Goal: Transaction & Acquisition: Download file/media

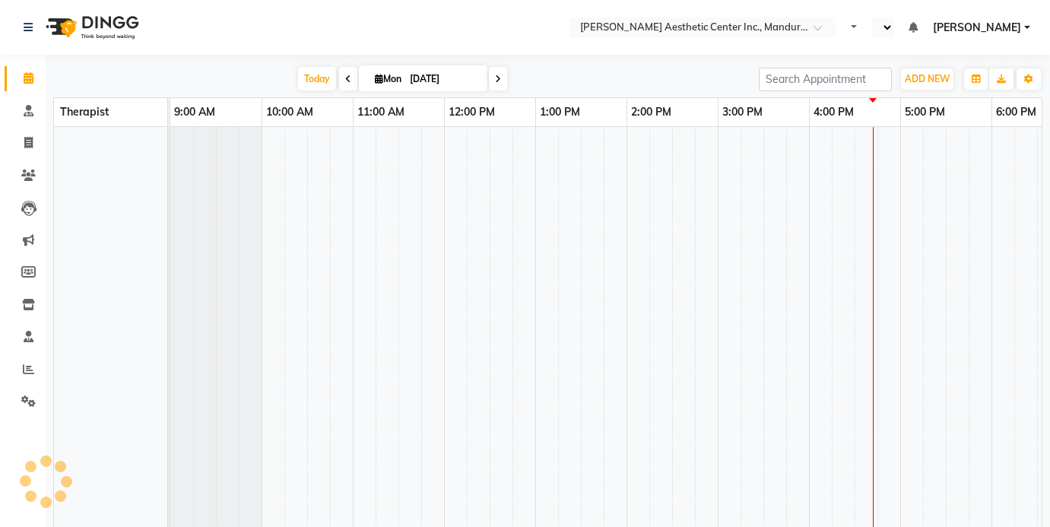
select select "en"
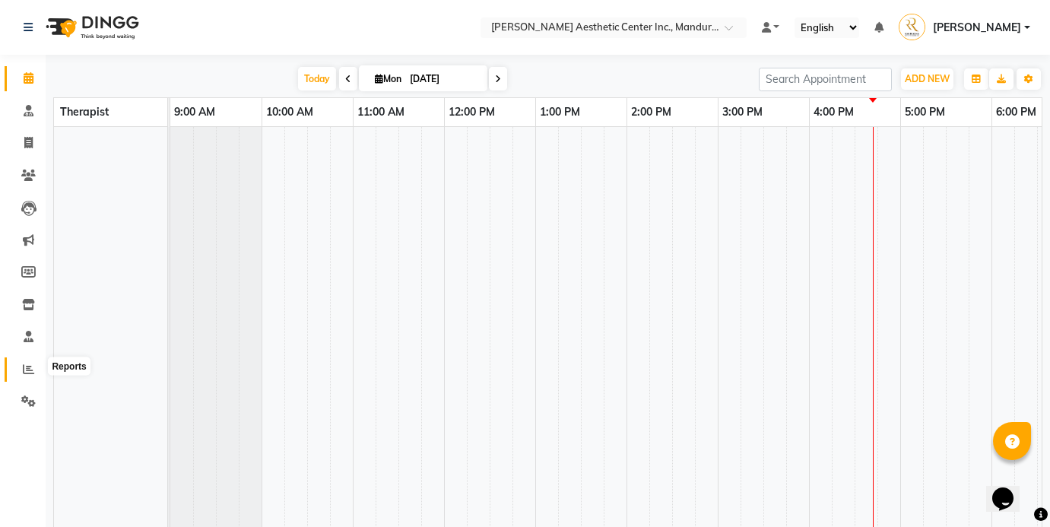
click at [33, 364] on icon at bounding box center [28, 368] width 11 height 11
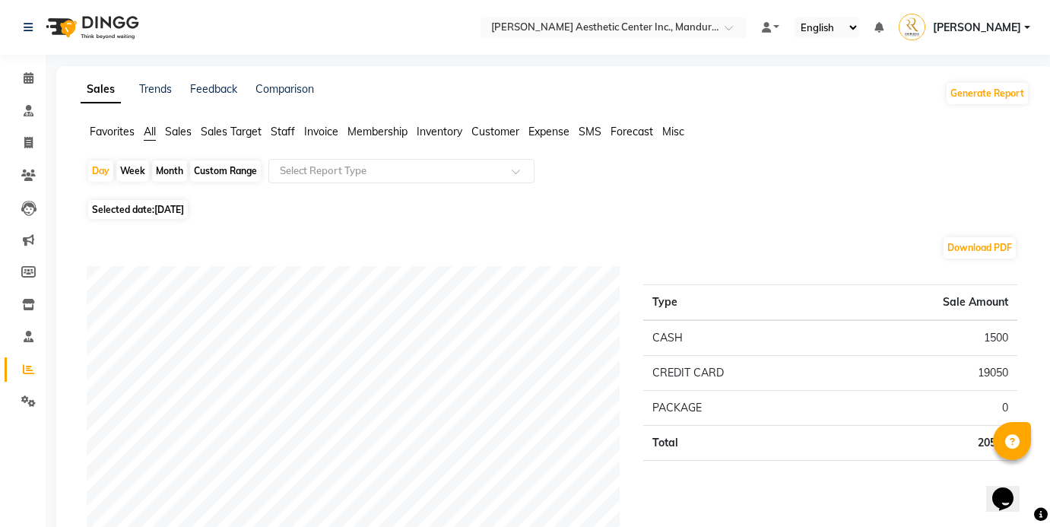
click at [178, 128] on span "Sales" at bounding box center [178, 132] width 27 height 14
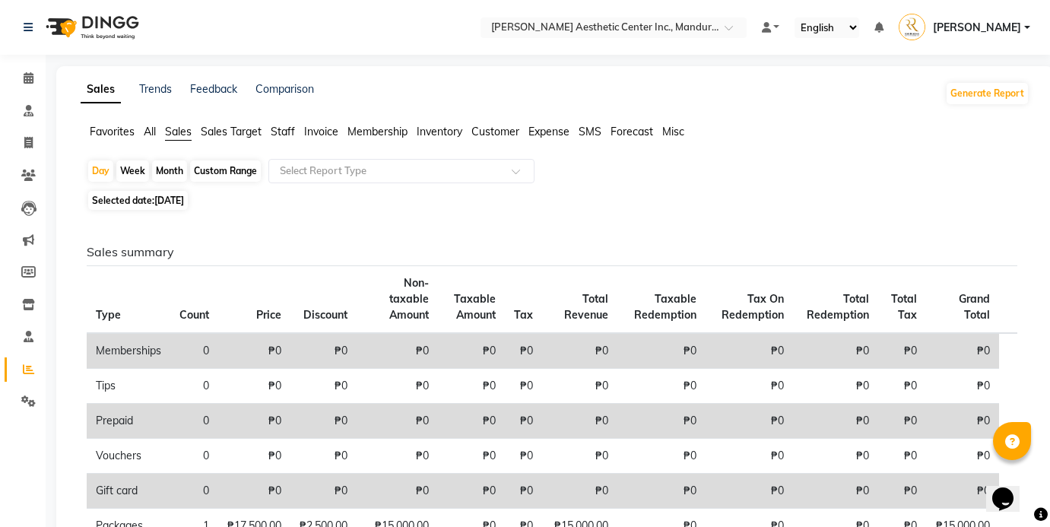
click at [171, 172] on div "Month" at bounding box center [169, 170] width 35 height 21
select select "9"
select select "2025"
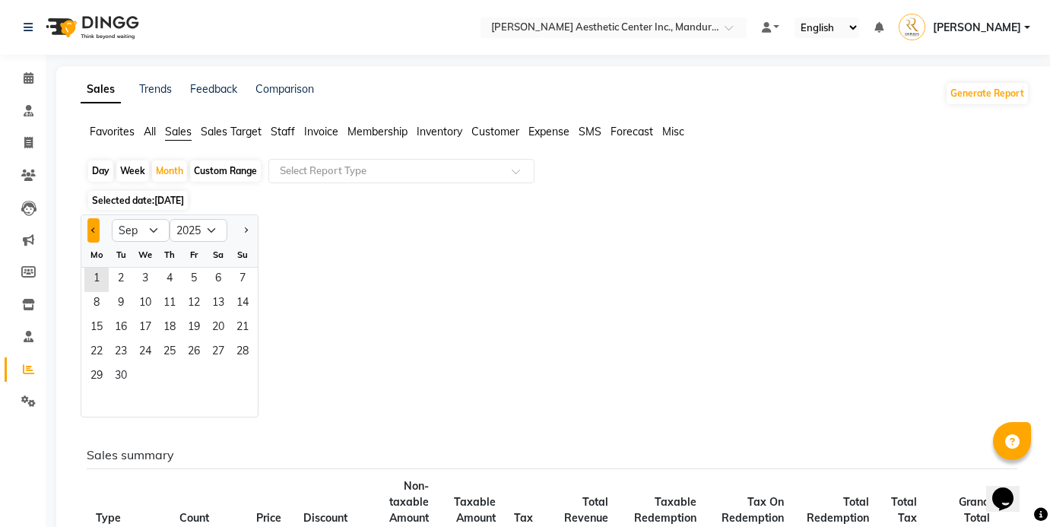
click at [97, 233] on button "Previous month" at bounding box center [93, 230] width 12 height 24
select select "8"
click at [195, 270] on span "1" at bounding box center [194, 280] width 24 height 24
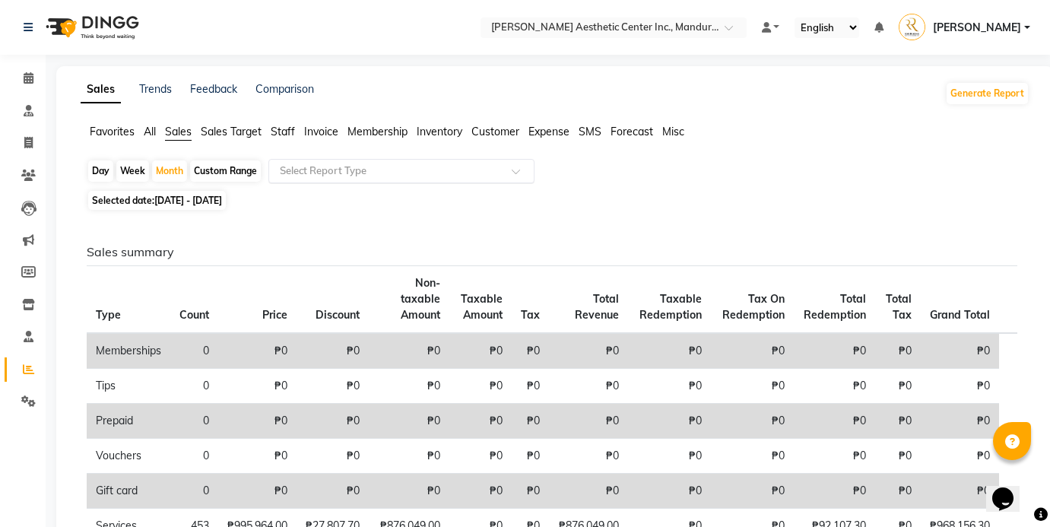
click at [357, 169] on input "text" at bounding box center [386, 170] width 219 height 15
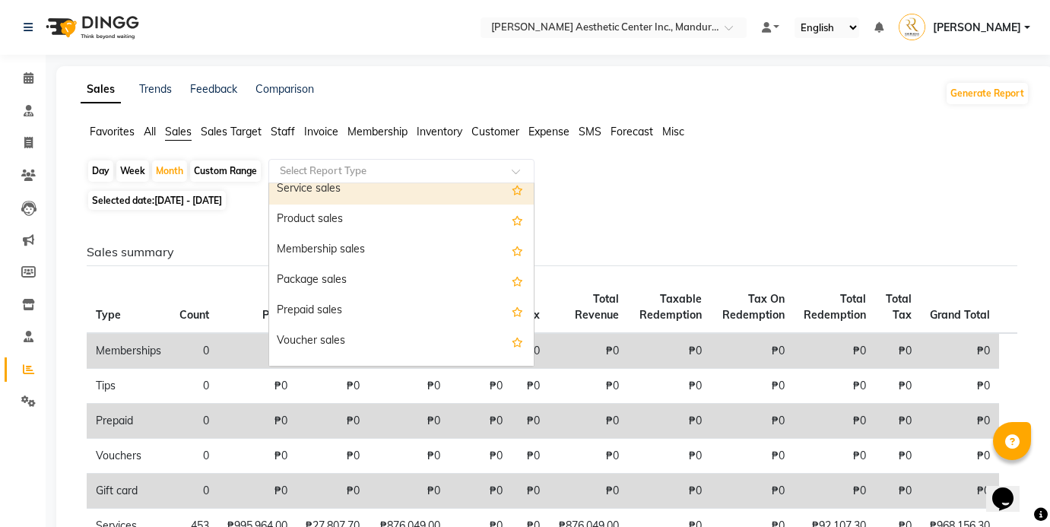
scroll to position [101, 0]
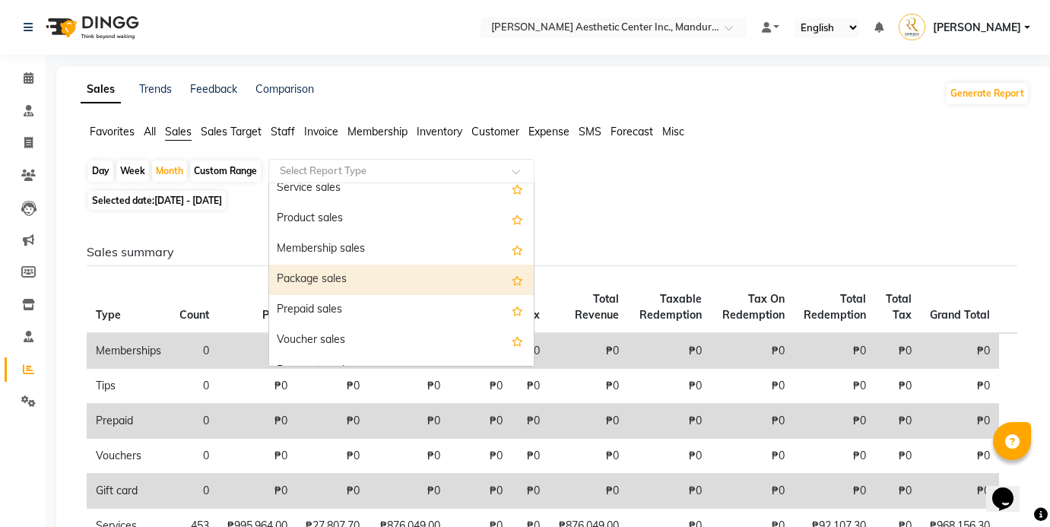
click at [445, 285] on div "Package sales" at bounding box center [401, 280] width 265 height 30
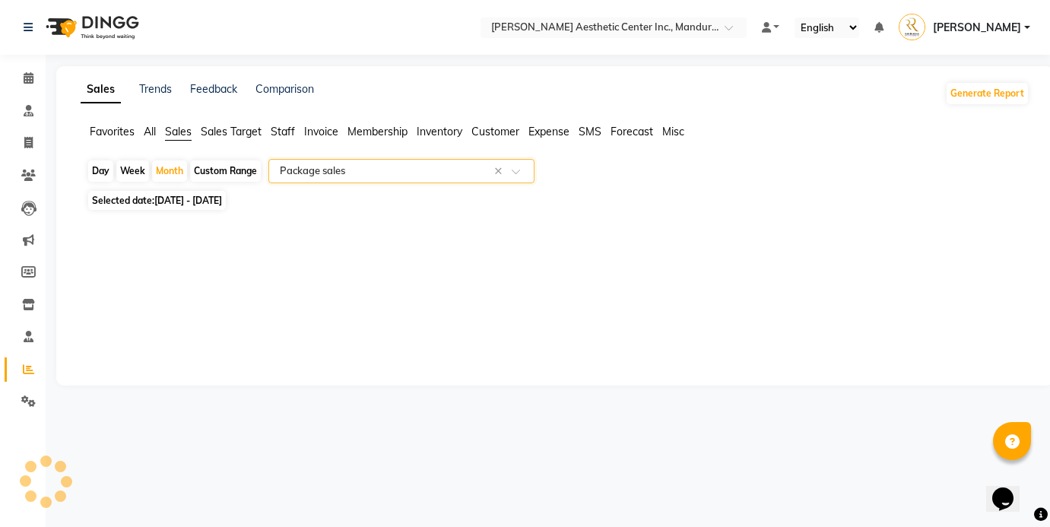
select select "full_report"
select select "csv"
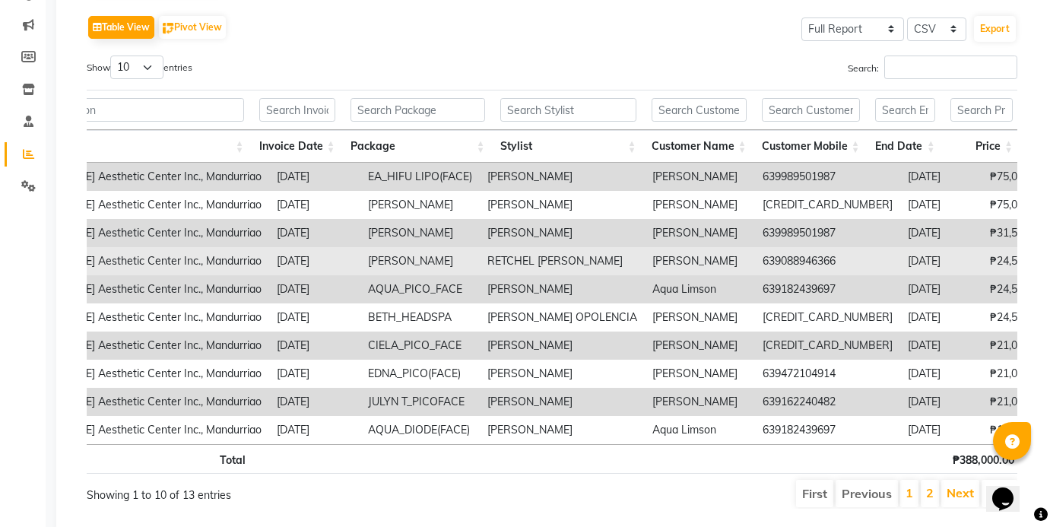
scroll to position [0, 0]
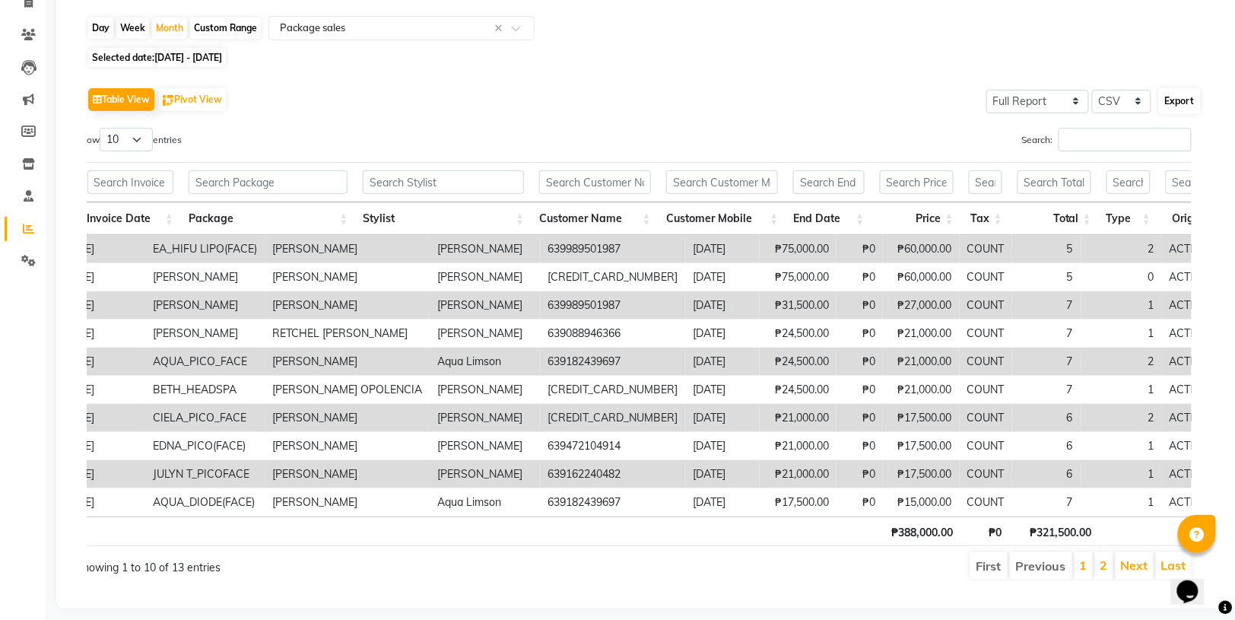
click at [1049, 100] on button "Export" at bounding box center [1180, 101] width 42 height 26
select select "50"
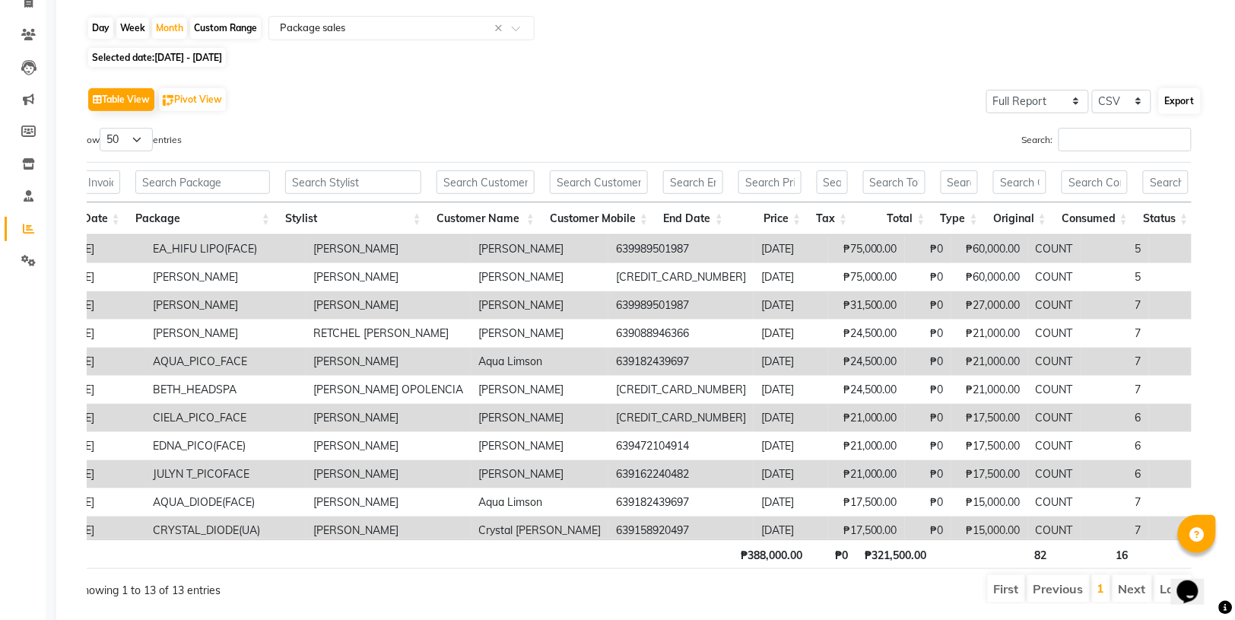
click at [1049, 97] on button "Export" at bounding box center [1180, 101] width 42 height 26
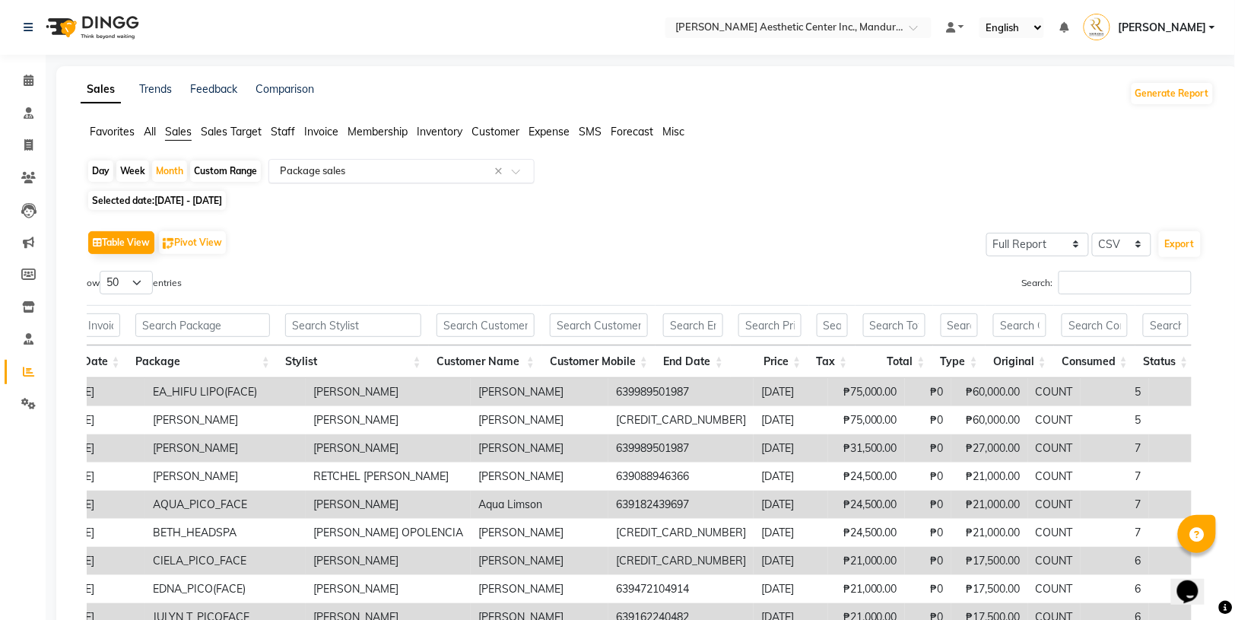
click at [367, 175] on input "text" at bounding box center [386, 170] width 219 height 15
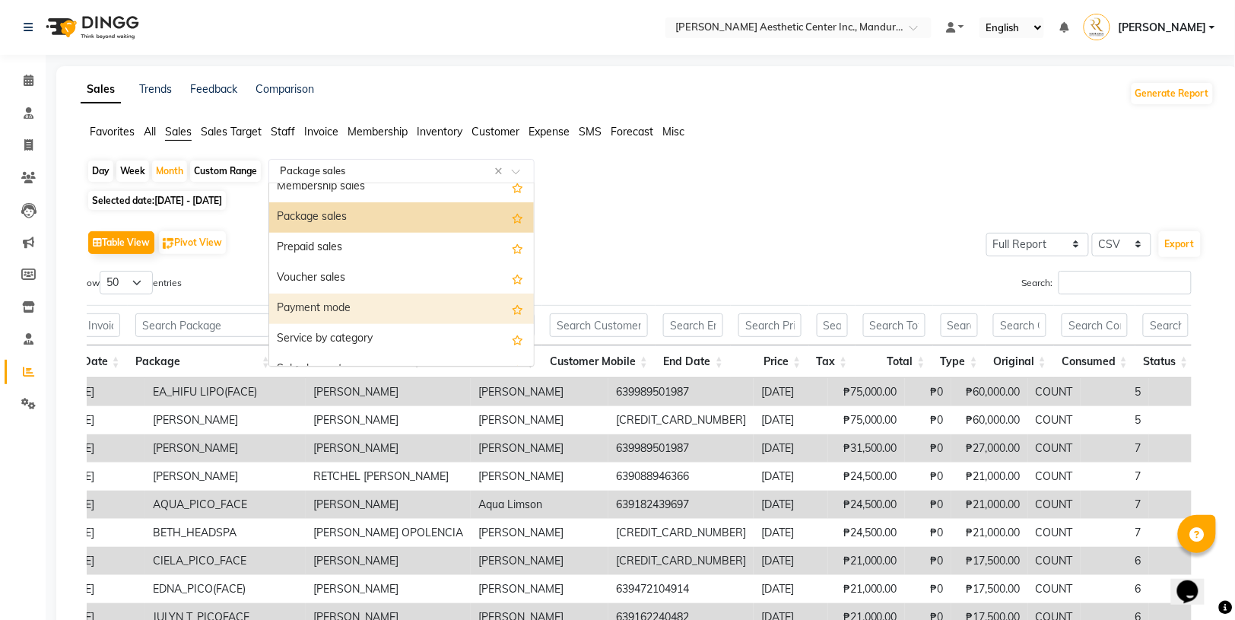
click at [627, 251] on div "Table View Pivot View Select Full Report Filtered Report Select CSV PDF Export" at bounding box center [644, 243] width 1115 height 32
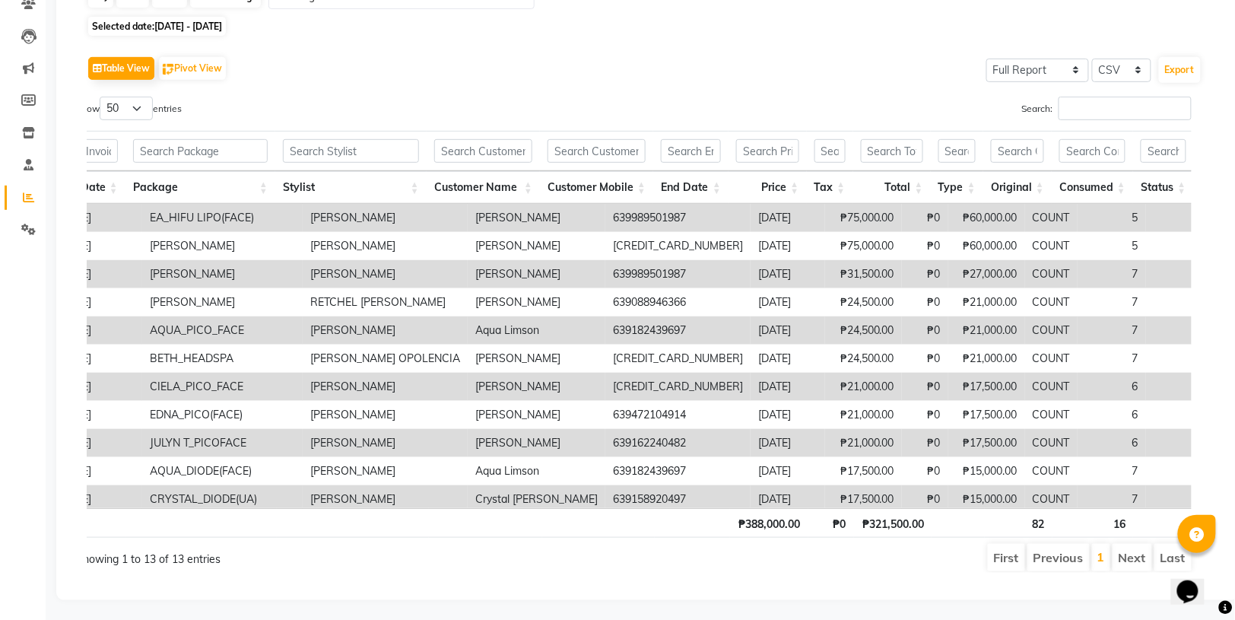
click at [1022, 192] on th "Original" at bounding box center [1017, 187] width 68 height 33
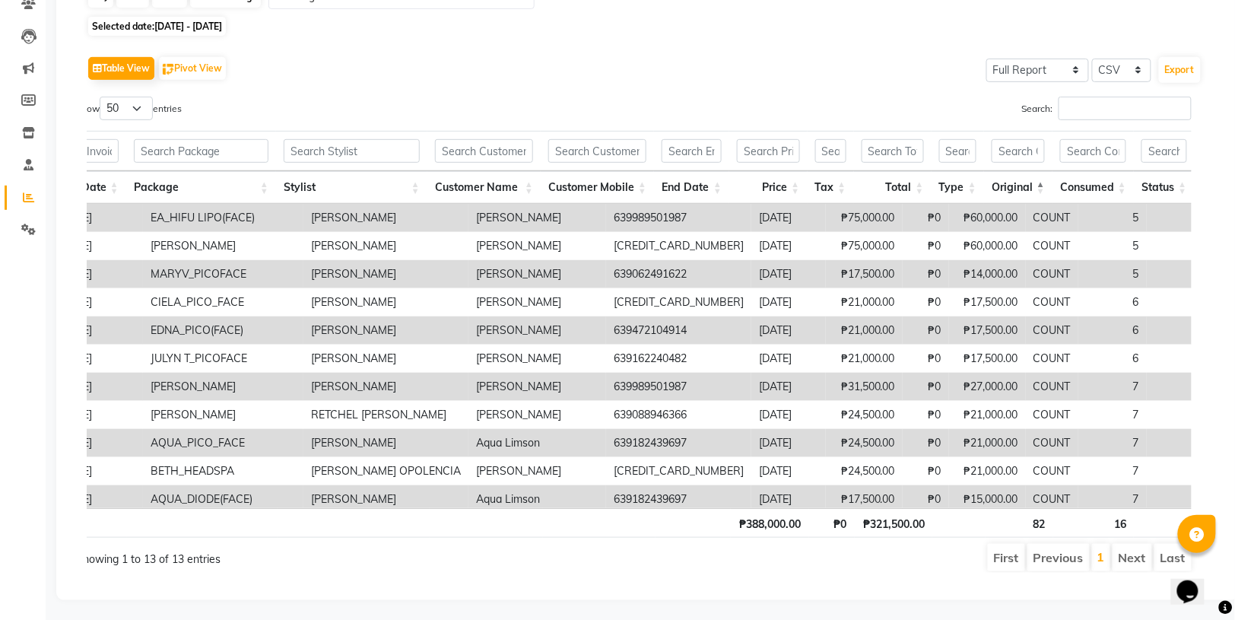
click at [1022, 192] on th "Original" at bounding box center [1018, 187] width 68 height 33
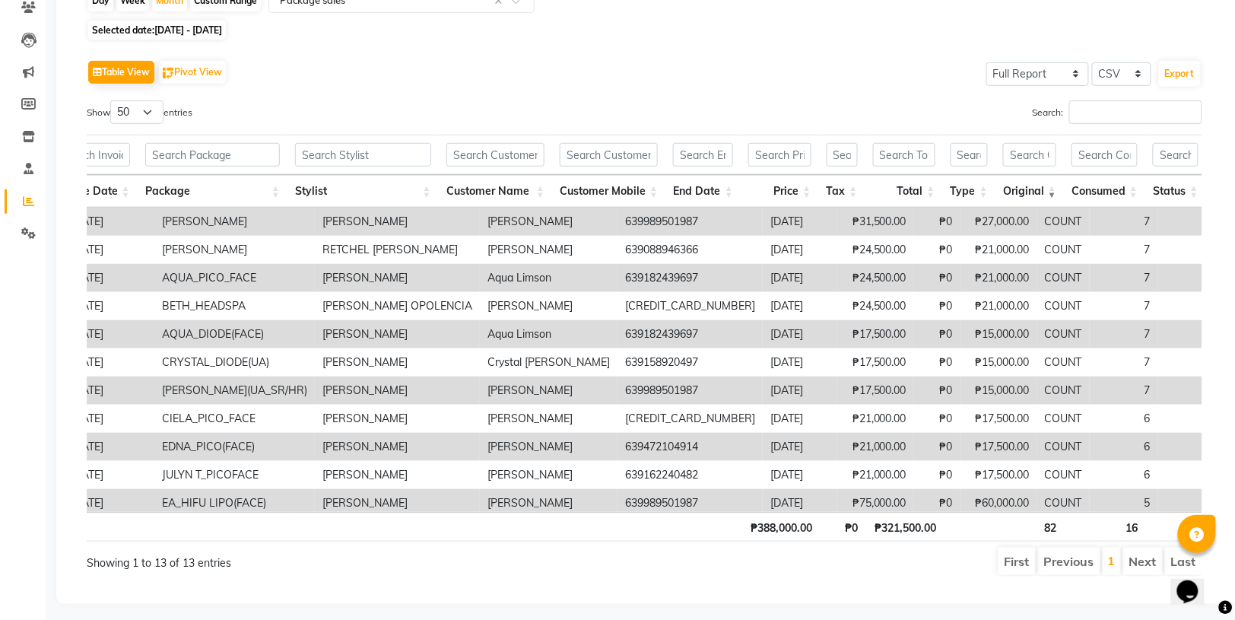
click at [1026, 190] on th "Original" at bounding box center [1029, 191] width 68 height 33
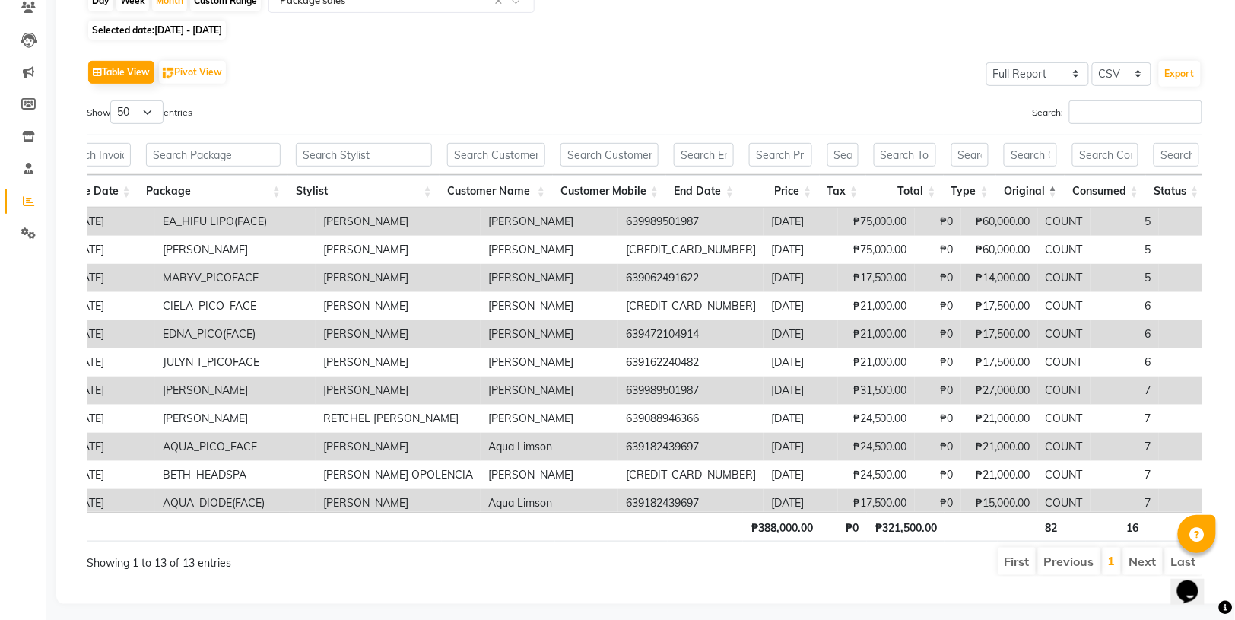
click at [1026, 190] on th "Original" at bounding box center [1030, 191] width 68 height 33
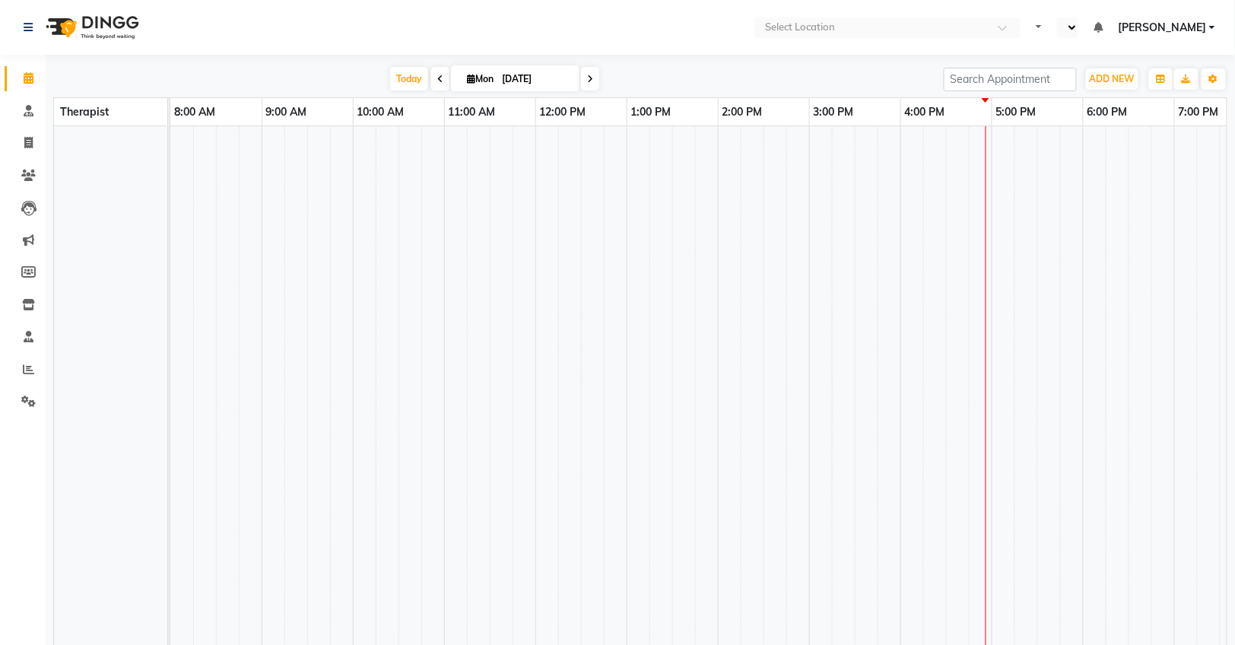
select select "en"
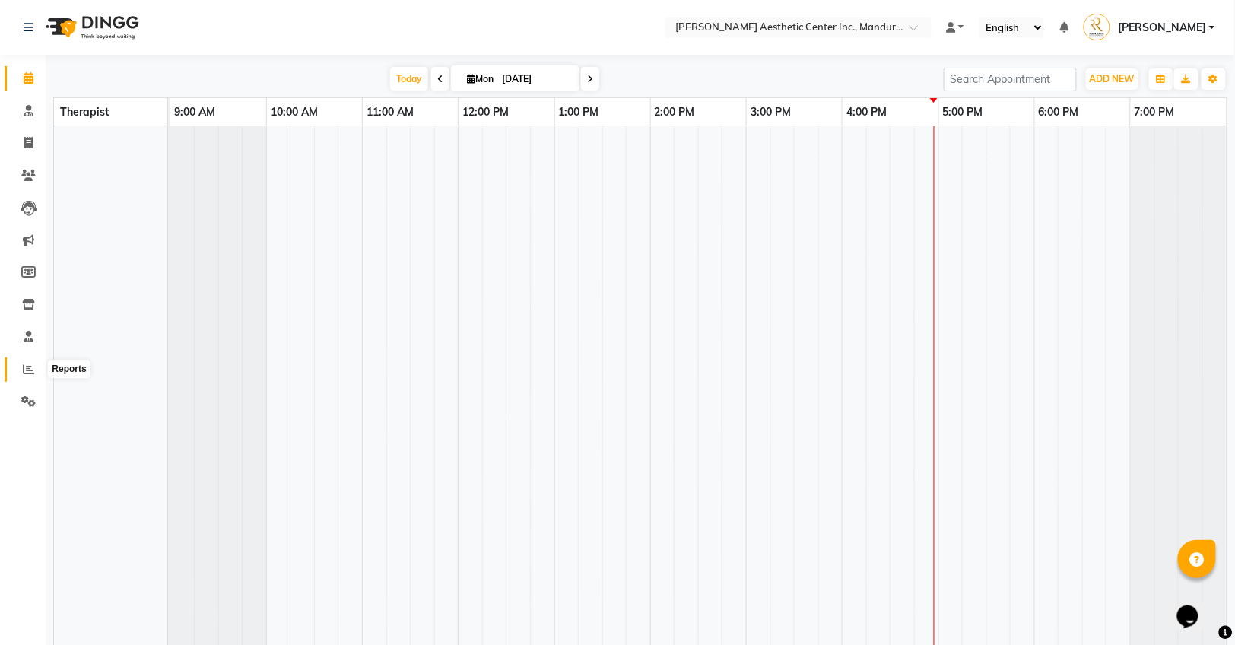
click at [23, 373] on icon at bounding box center [28, 368] width 11 height 11
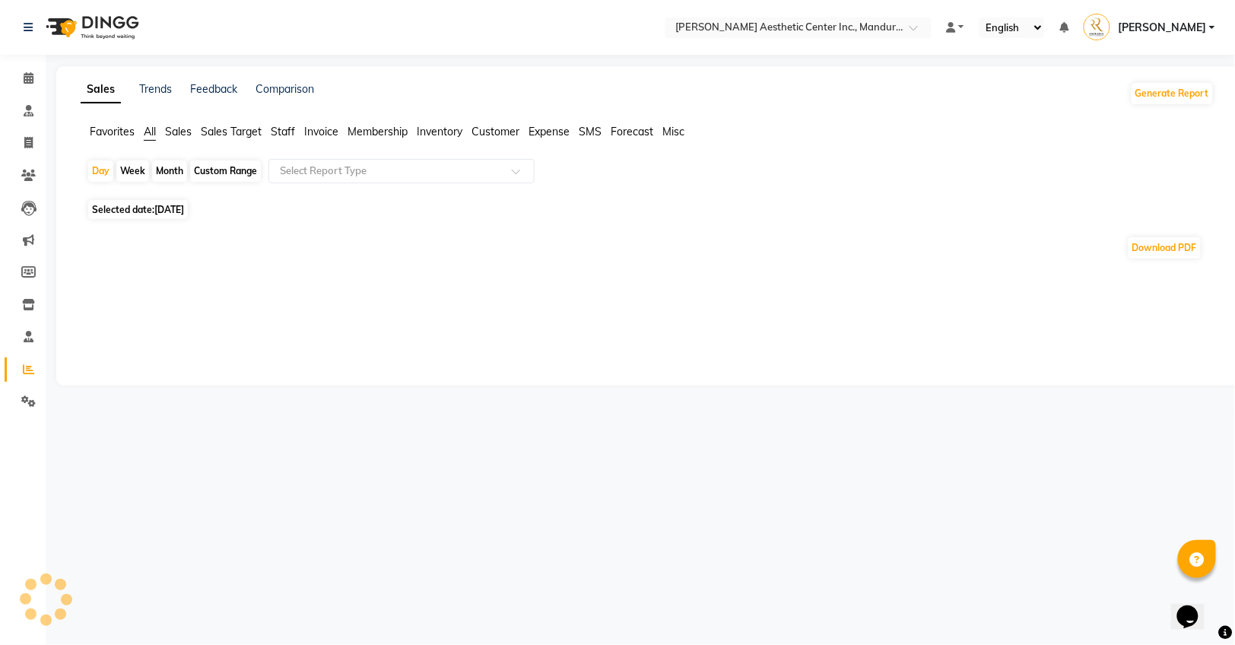
click at [189, 128] on span "Sales" at bounding box center [178, 132] width 27 height 14
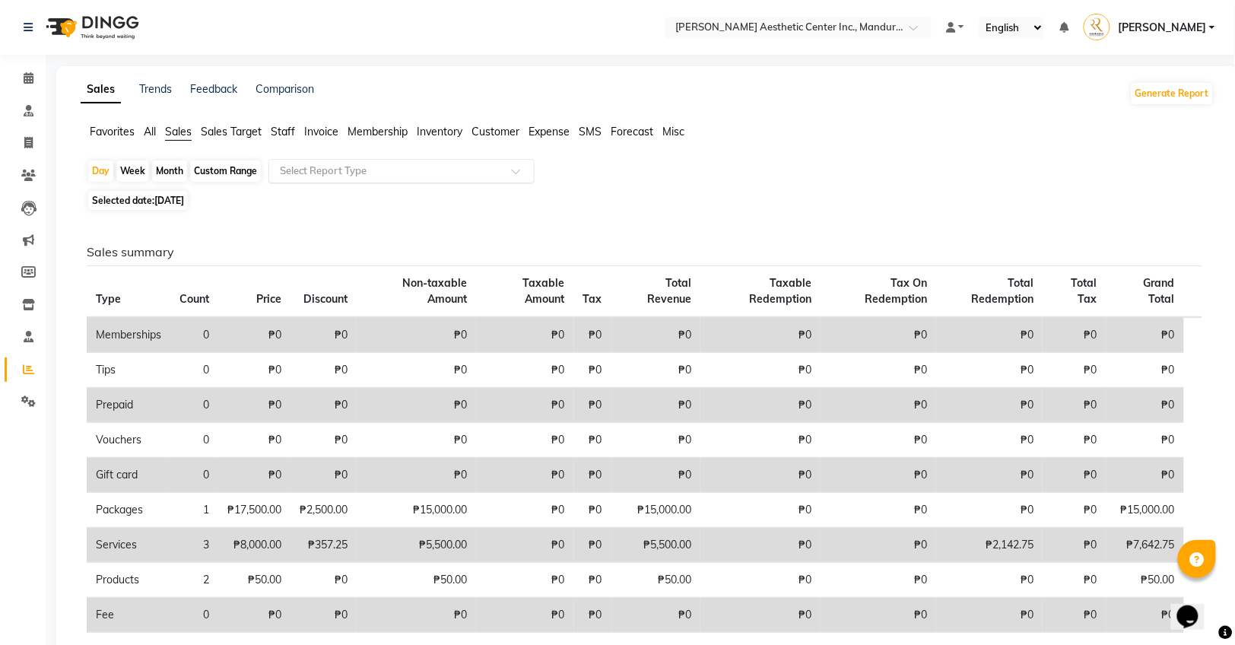
click at [391, 171] on input "text" at bounding box center [386, 170] width 219 height 15
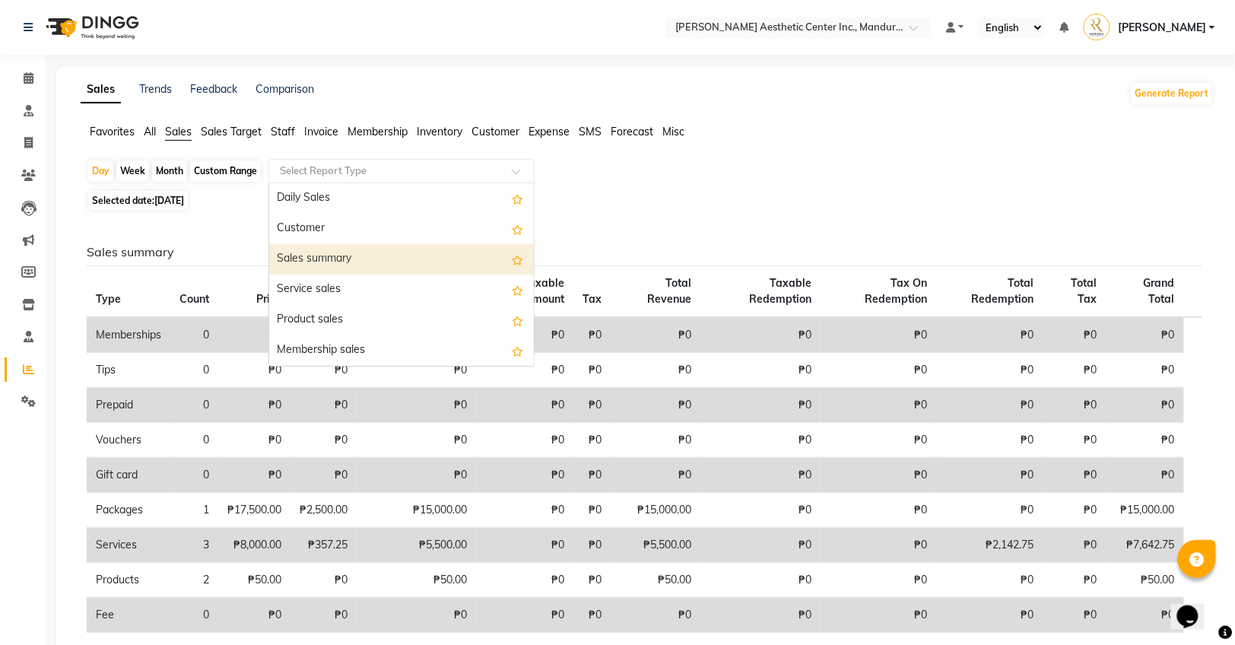
click at [353, 250] on div "Sales summary" at bounding box center [401, 259] width 265 height 30
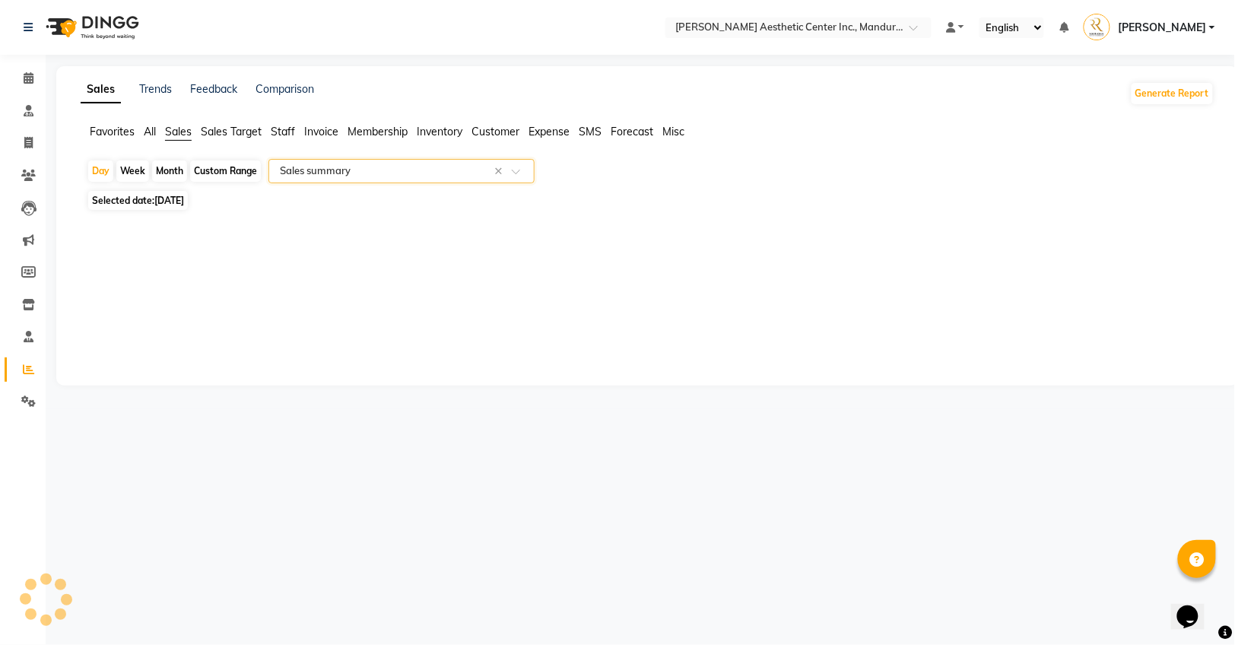
click at [178, 168] on div "Month" at bounding box center [169, 170] width 35 height 21
select select "9"
select select "2025"
select select "full_report"
select select "csv"
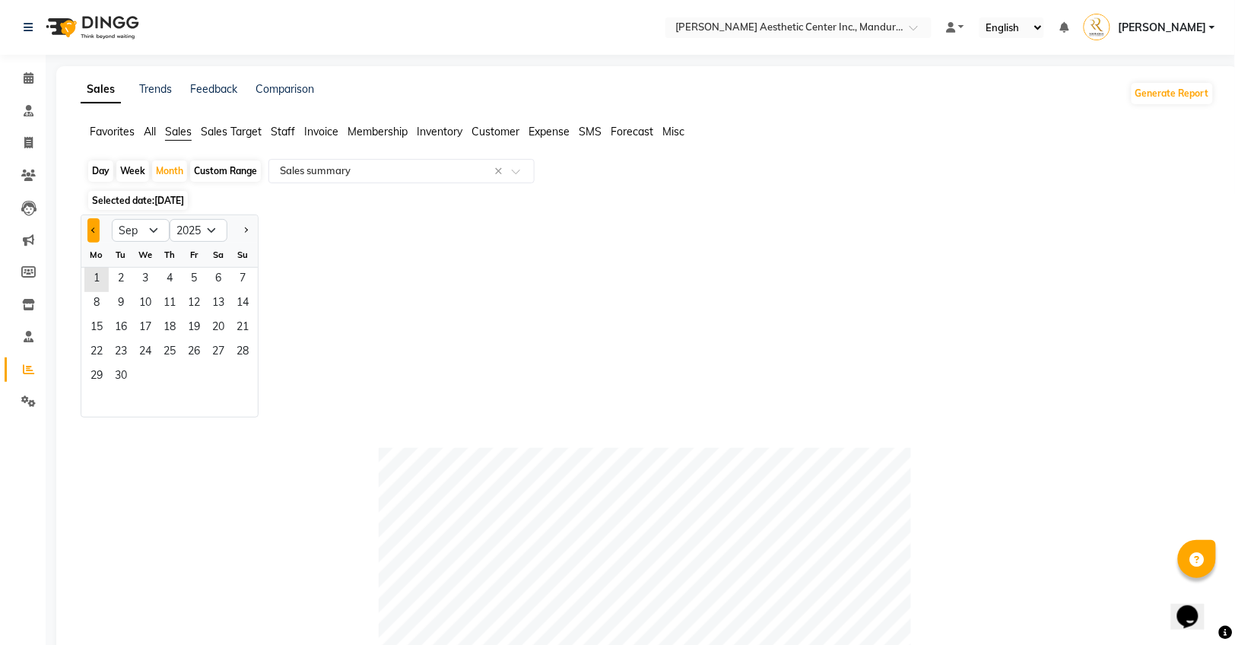
click at [89, 232] on button "Previous month" at bounding box center [93, 230] width 12 height 24
select select "8"
click at [190, 276] on span "1" at bounding box center [194, 280] width 24 height 24
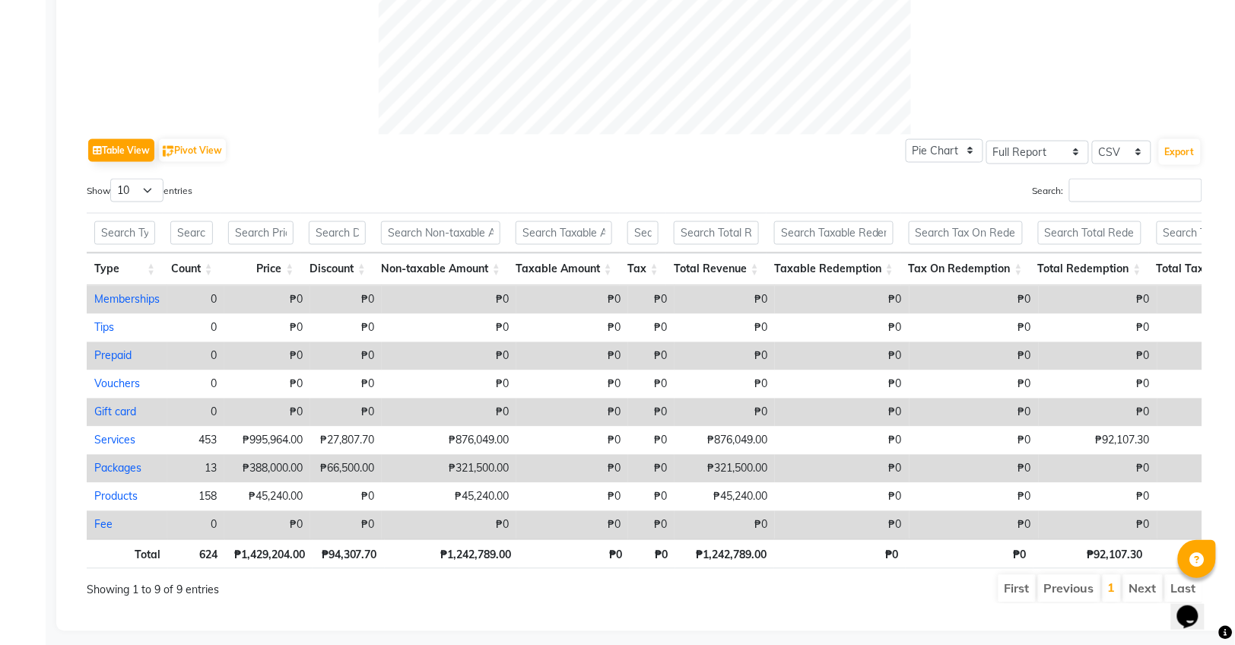
scroll to position [641, 0]
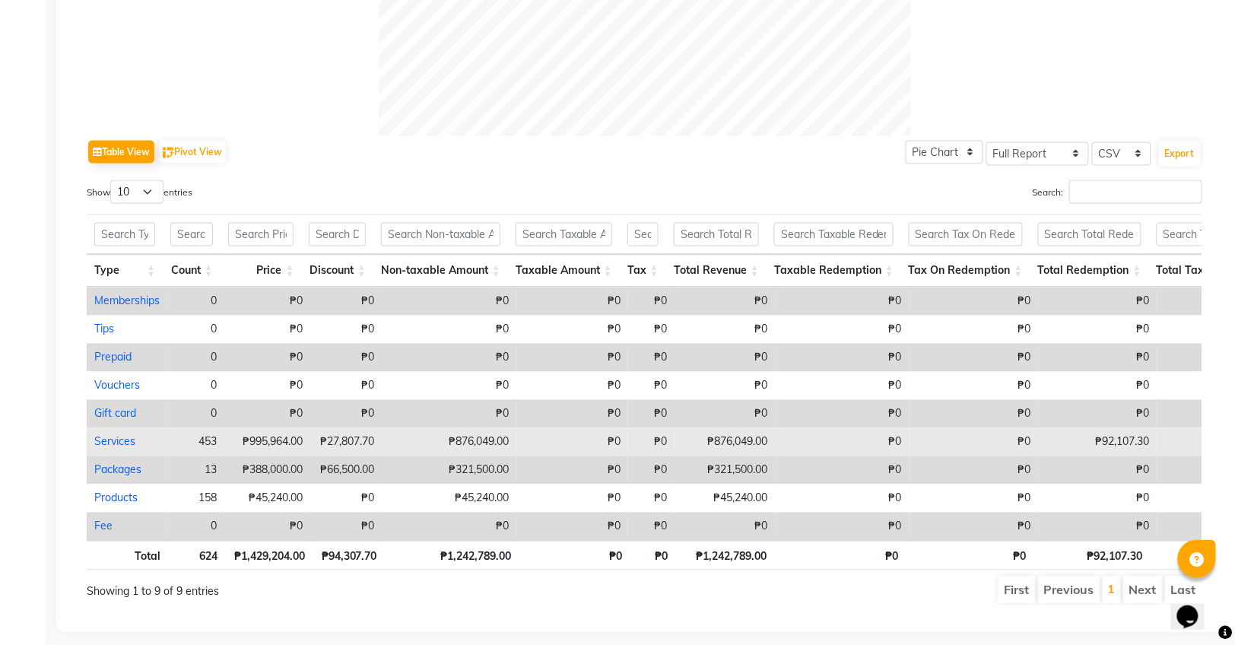
click at [116, 435] on link "Services" at bounding box center [114, 442] width 41 height 14
select select "full_report"
select select "csv"
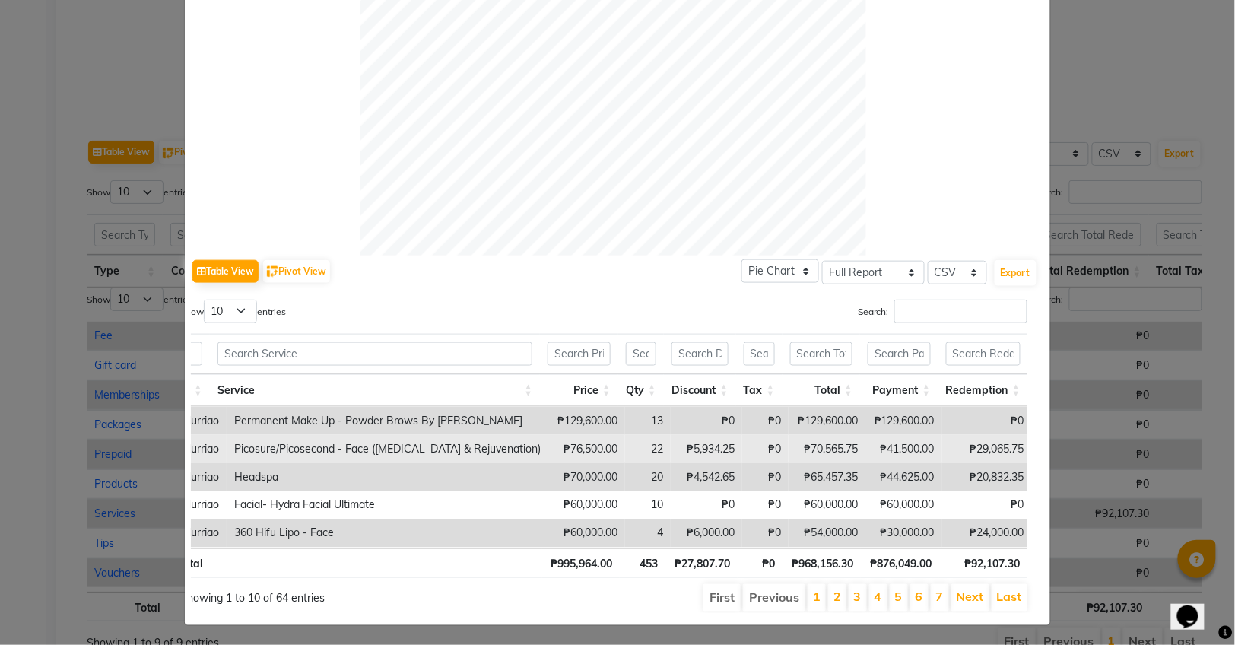
scroll to position [0, 220]
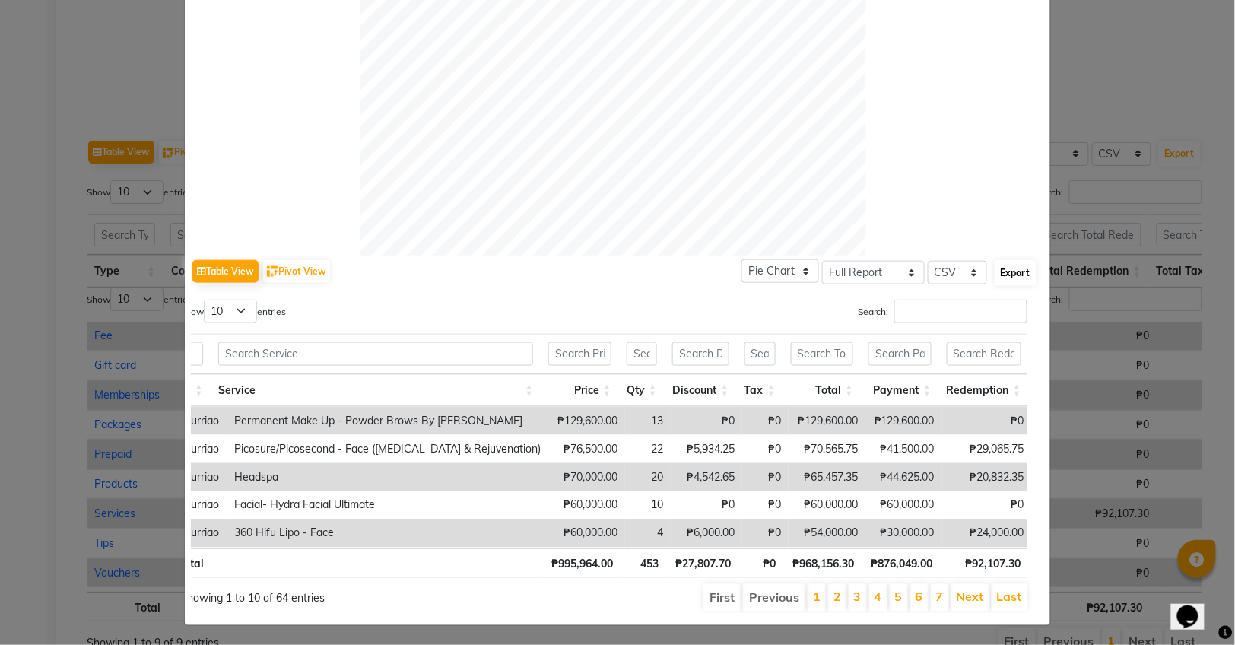
click at [1007, 278] on button "Export" at bounding box center [1015, 273] width 42 height 26
click at [68, 306] on ngb-modal-window "Service Sales Close Selected date: [DATE] - [DATE] Table View Pivot View Pie Ch…" at bounding box center [617, 322] width 1235 height 645
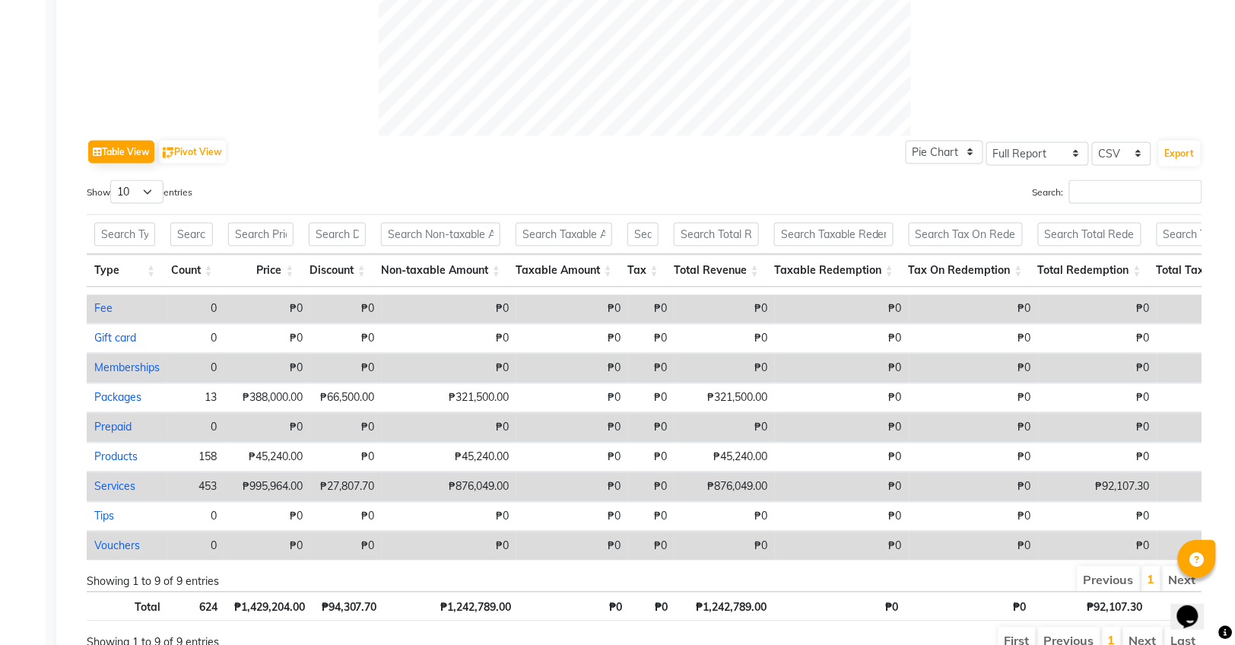
scroll to position [26, 0]
click at [123, 483] on link "Services" at bounding box center [114, 488] width 41 height 14
select select "full_report"
select select "csv"
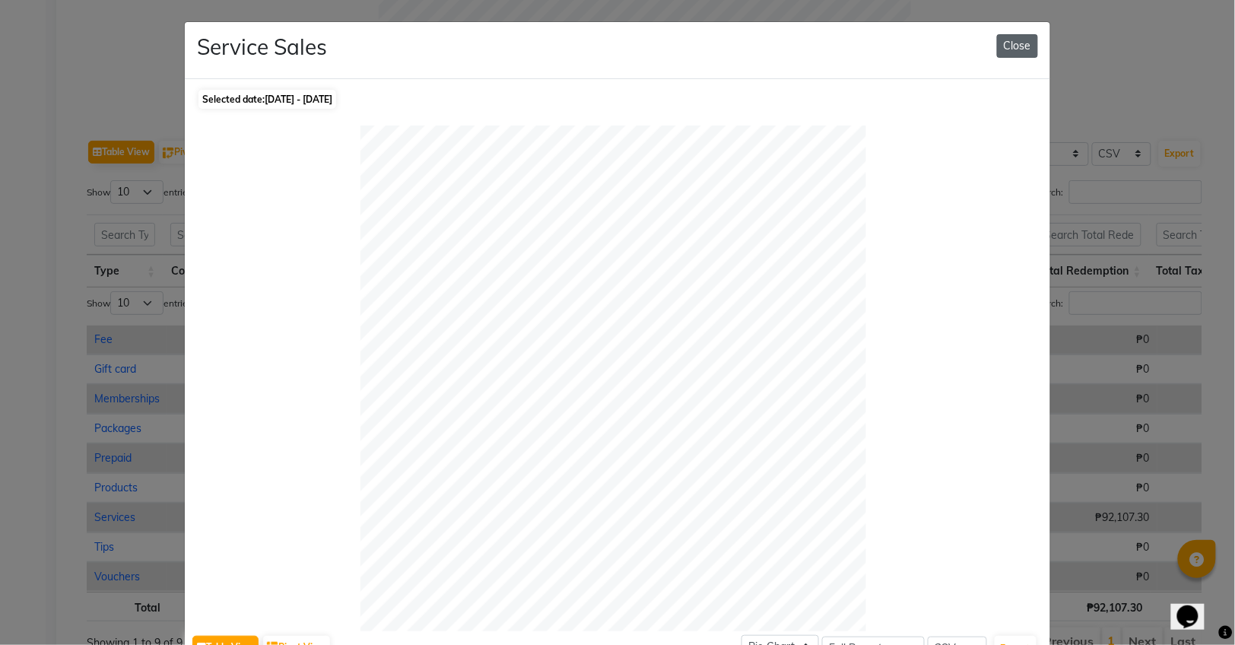
click at [1024, 53] on button "Close" at bounding box center [1017, 46] width 41 height 24
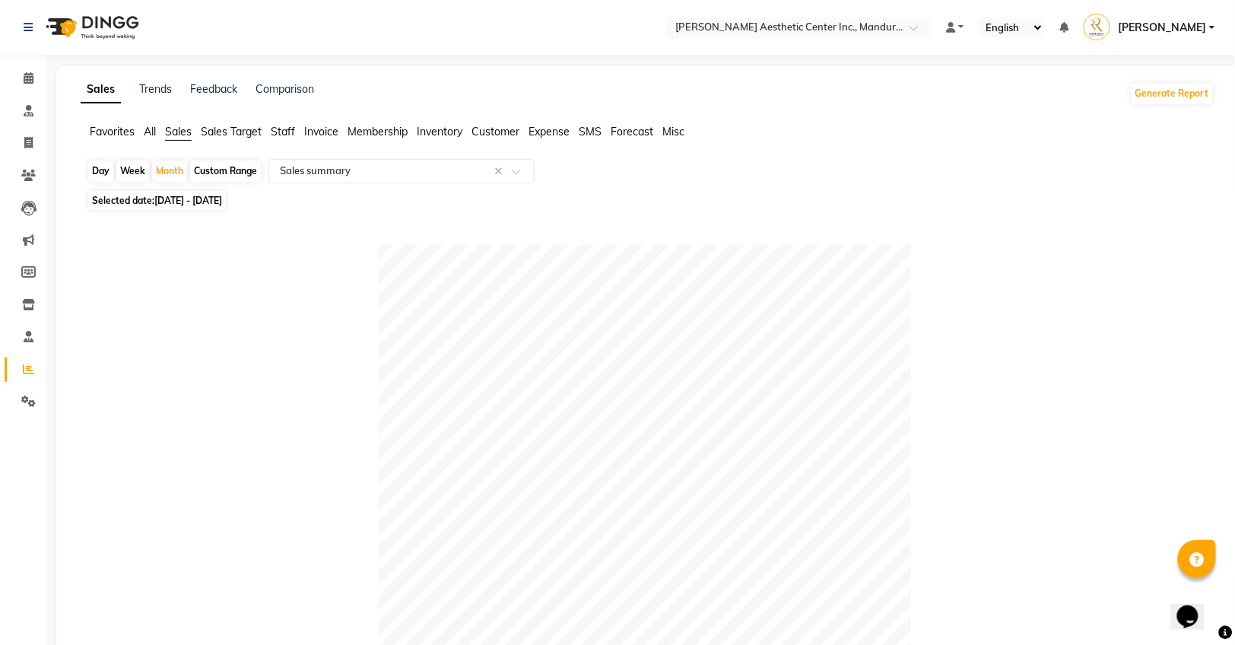
scroll to position [0, 0]
click at [176, 171] on div "Month" at bounding box center [169, 170] width 35 height 21
select select "8"
select select "2025"
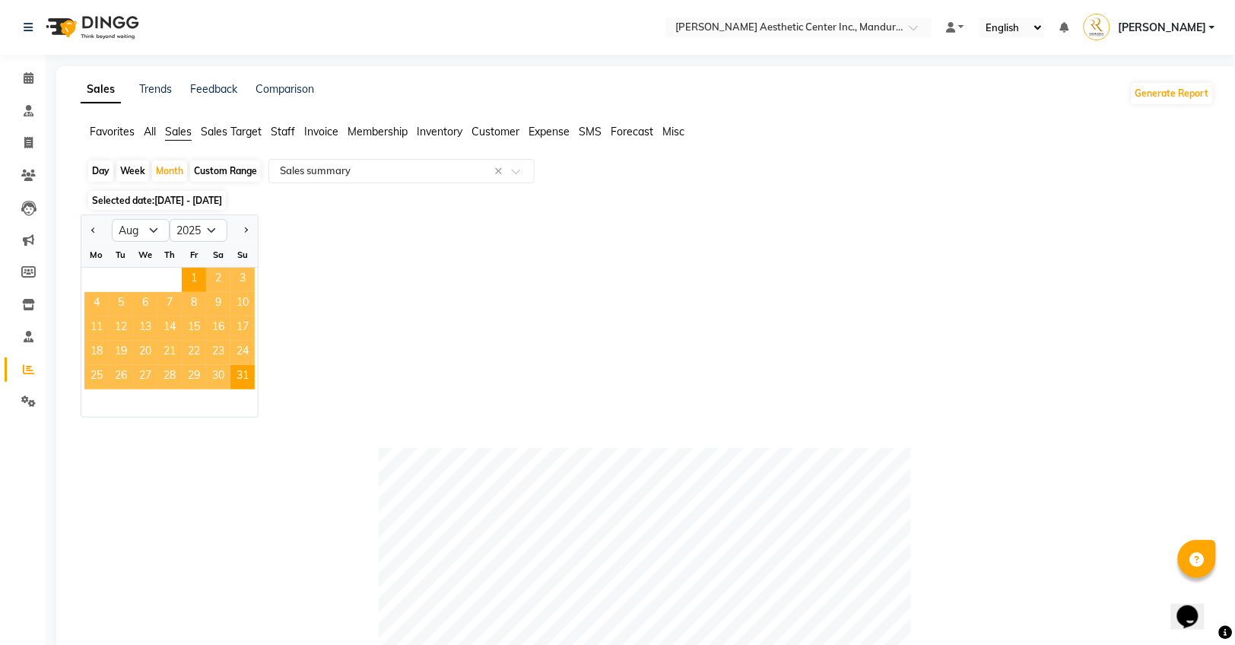
click at [486, 262] on div "Jan Feb Mar Apr May Jun [DATE] Aug Sep Oct Nov [DATE] 2016 2017 2018 2019 2020 …" at bounding box center [648, 315] width 1134 height 203
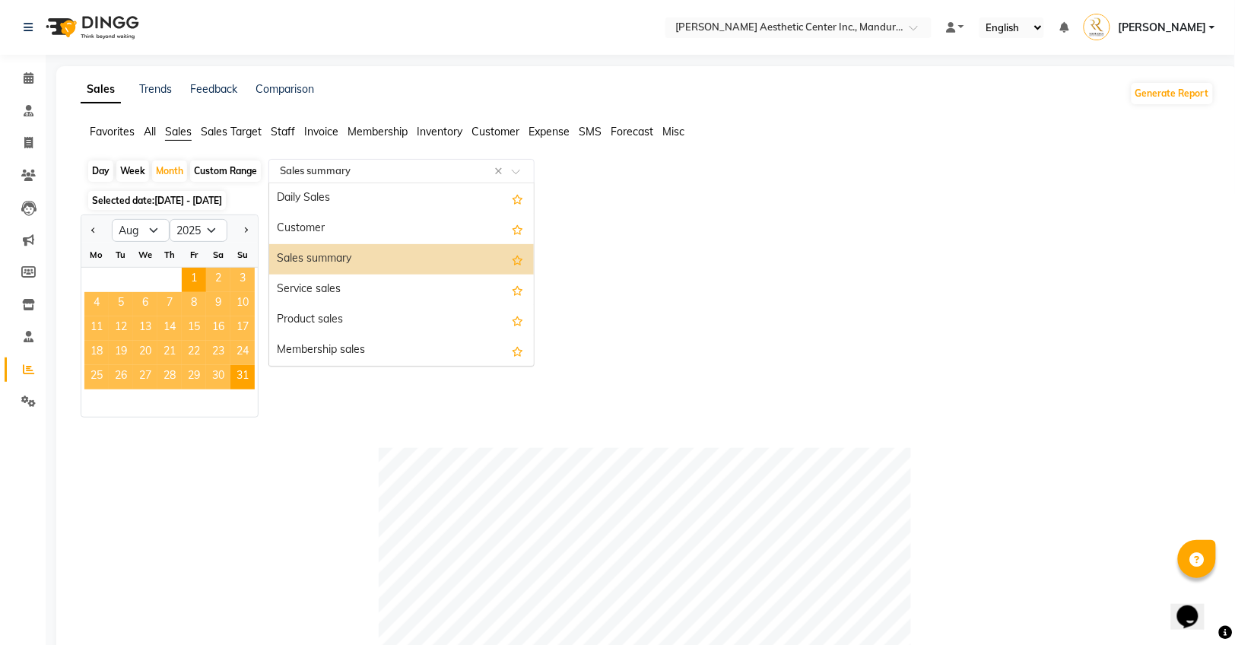
click at [353, 165] on input "text" at bounding box center [386, 170] width 219 height 15
click at [347, 194] on div "Daily Sales" at bounding box center [401, 198] width 265 height 30
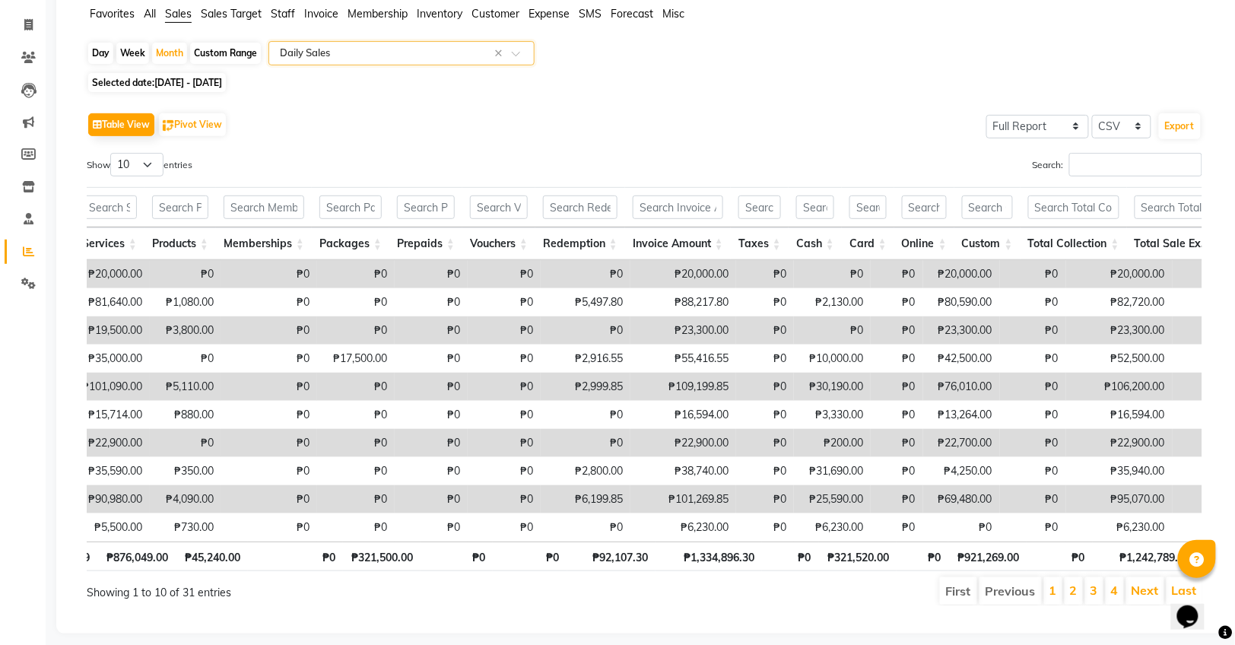
scroll to position [0, 556]
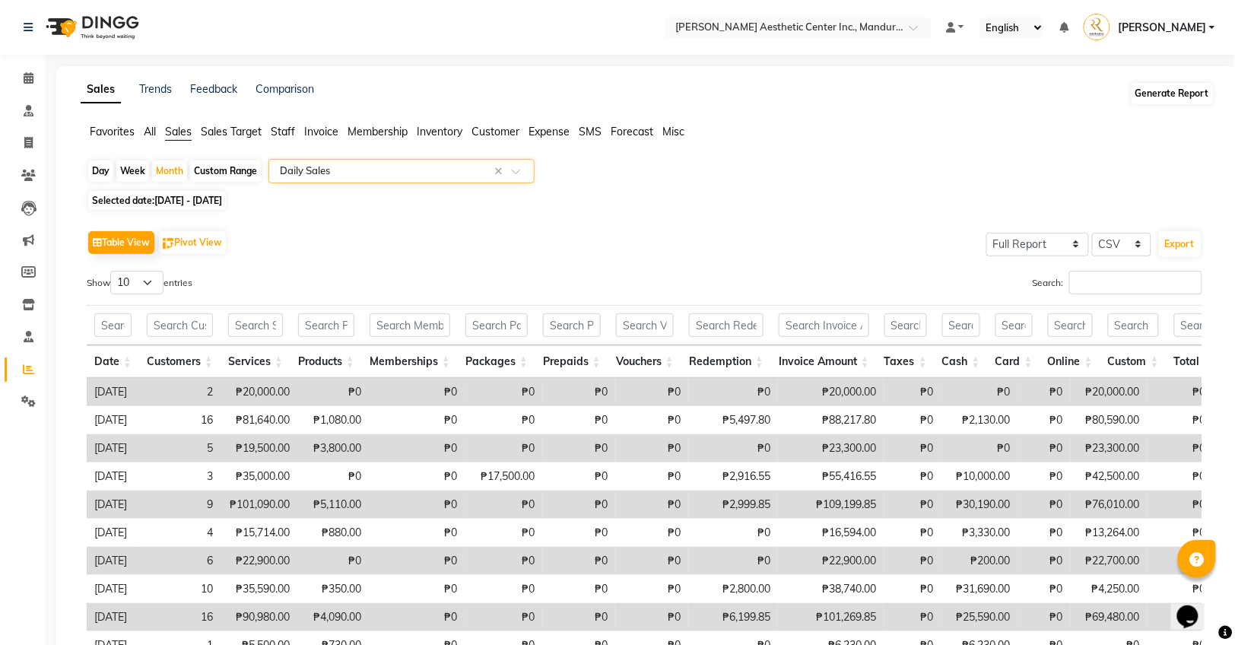
click at [1175, 95] on button "Generate Report" at bounding box center [1171, 93] width 81 height 21
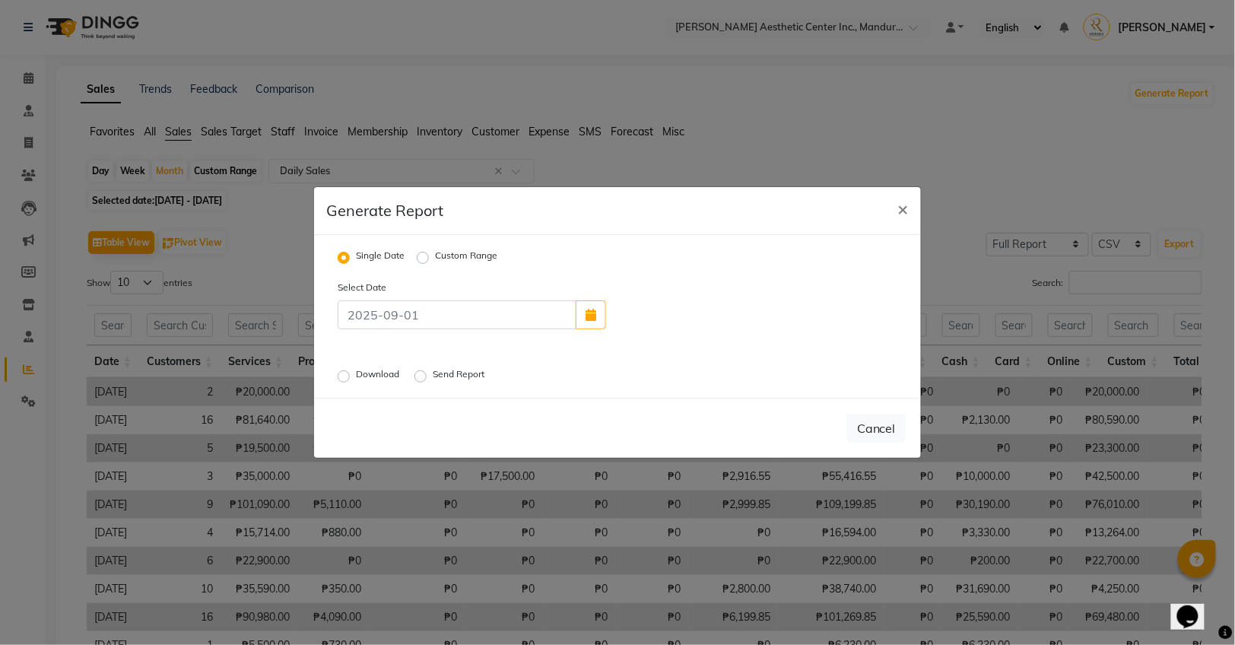
click at [435, 261] on label "Custom Range" at bounding box center [466, 258] width 62 height 18
click at [420, 261] on input "Custom Range" at bounding box center [425, 257] width 11 height 11
radio input "true"
select select "9"
select select "2025"
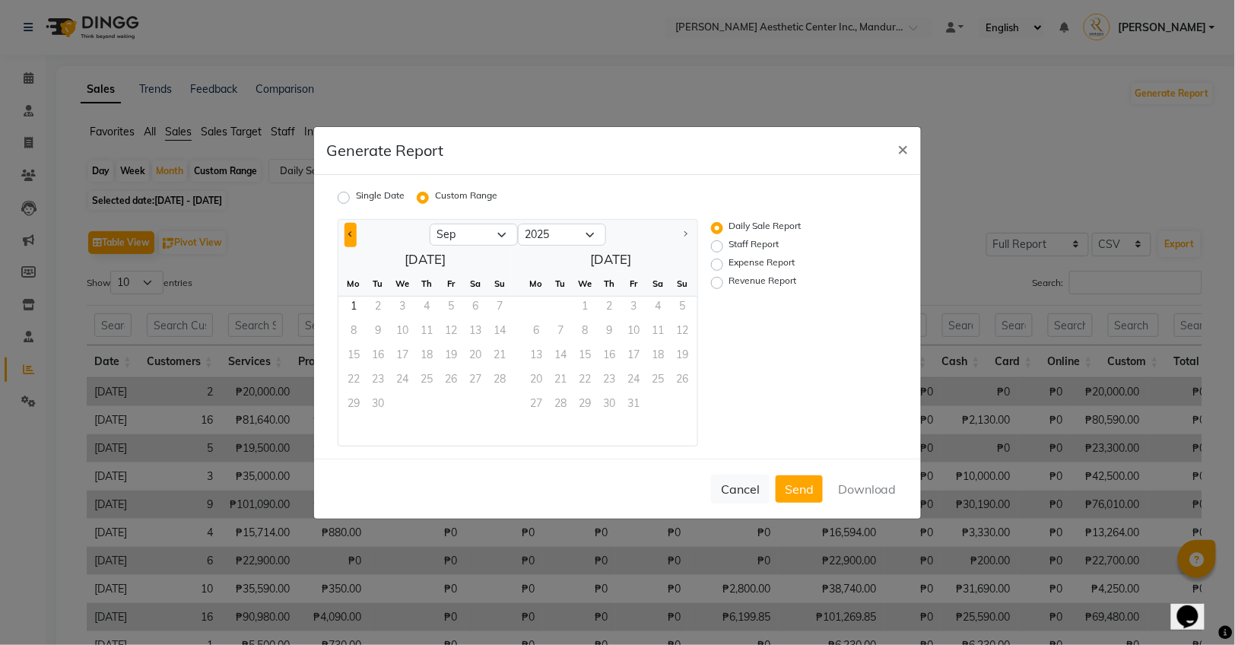
click at [348, 233] on span "Previous month" at bounding box center [350, 233] width 5 height 5
select select "8"
click at [458, 311] on span "1" at bounding box center [451, 309] width 24 height 24
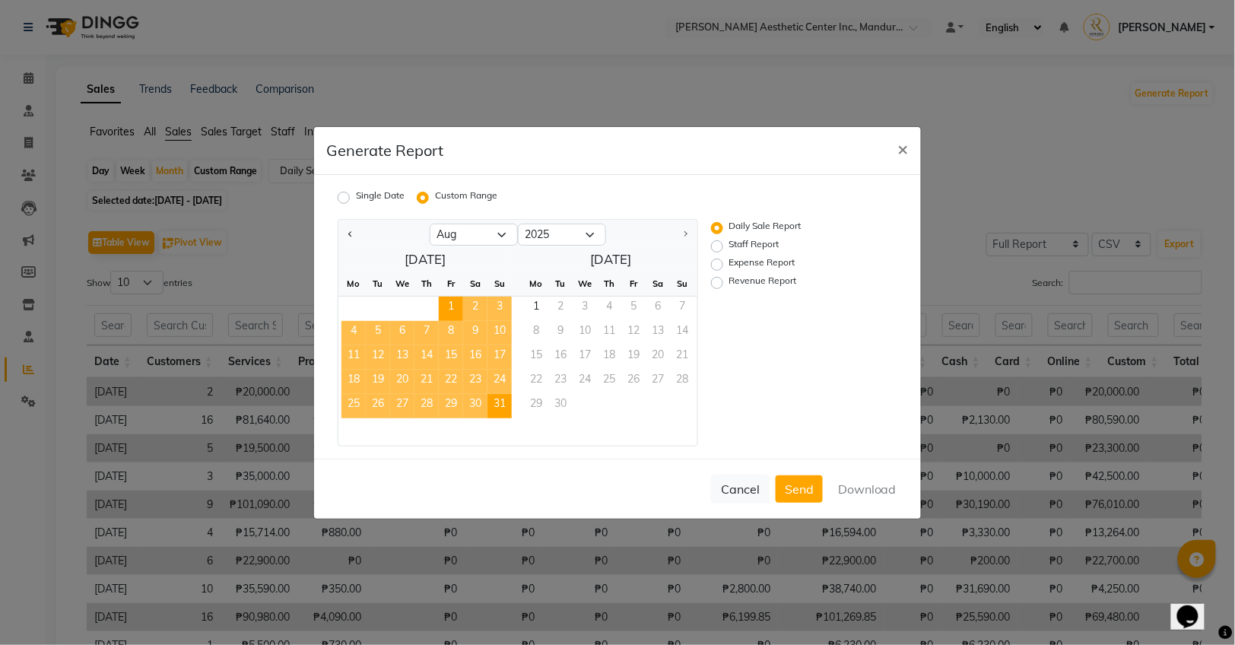
click at [500, 398] on span "31" at bounding box center [499, 406] width 24 height 24
click at [744, 243] on label "Staff Report" at bounding box center [754, 246] width 50 height 18
click at [725, 243] on input "Staff Report" at bounding box center [719, 245] width 11 height 11
radio input "true"
click at [868, 487] on button "Download" at bounding box center [867, 488] width 77 height 27
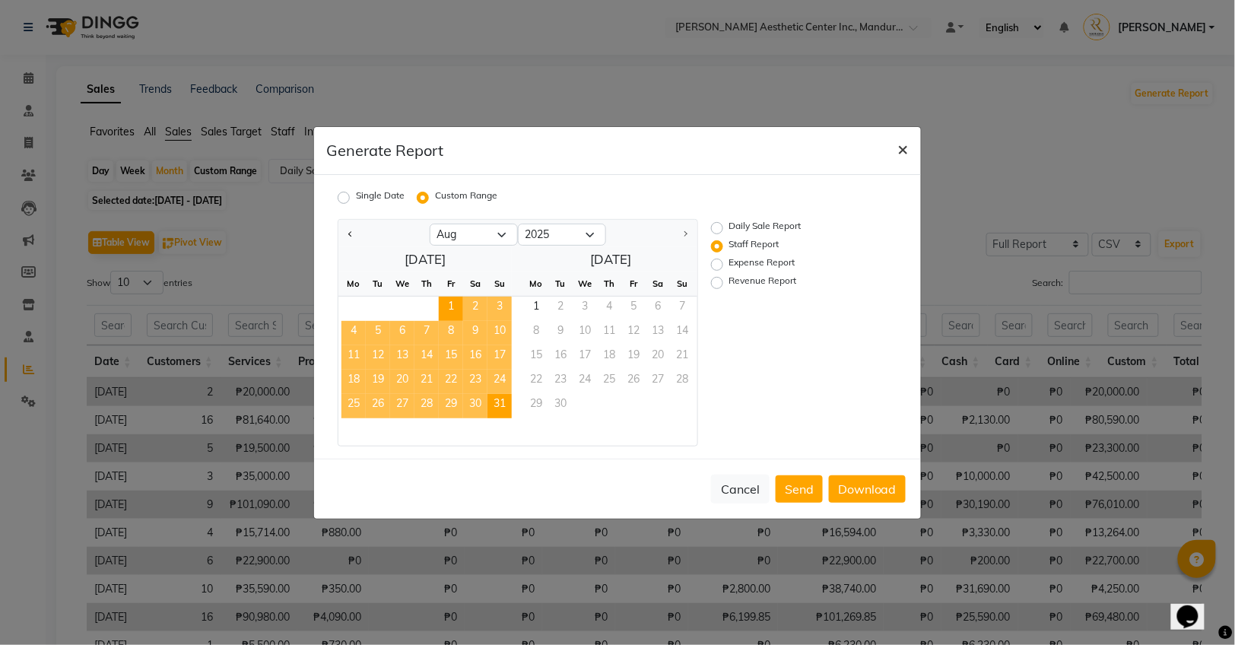
click at [905, 143] on span "×" at bounding box center [903, 148] width 11 height 23
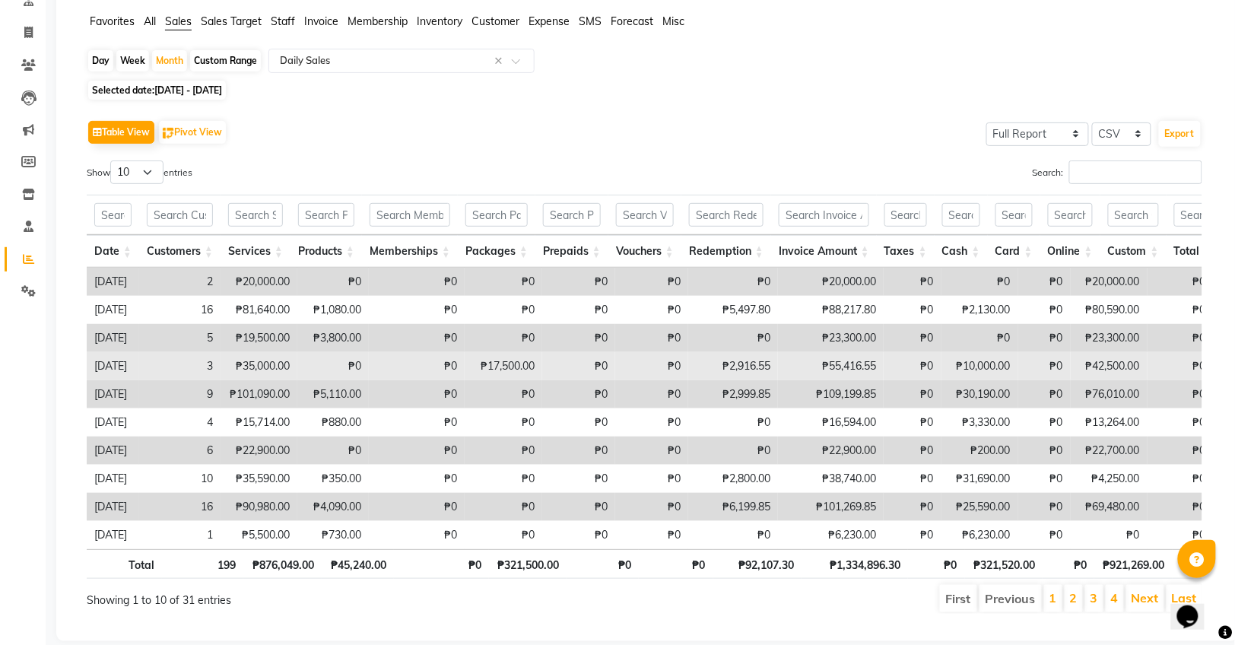
scroll to position [0, 0]
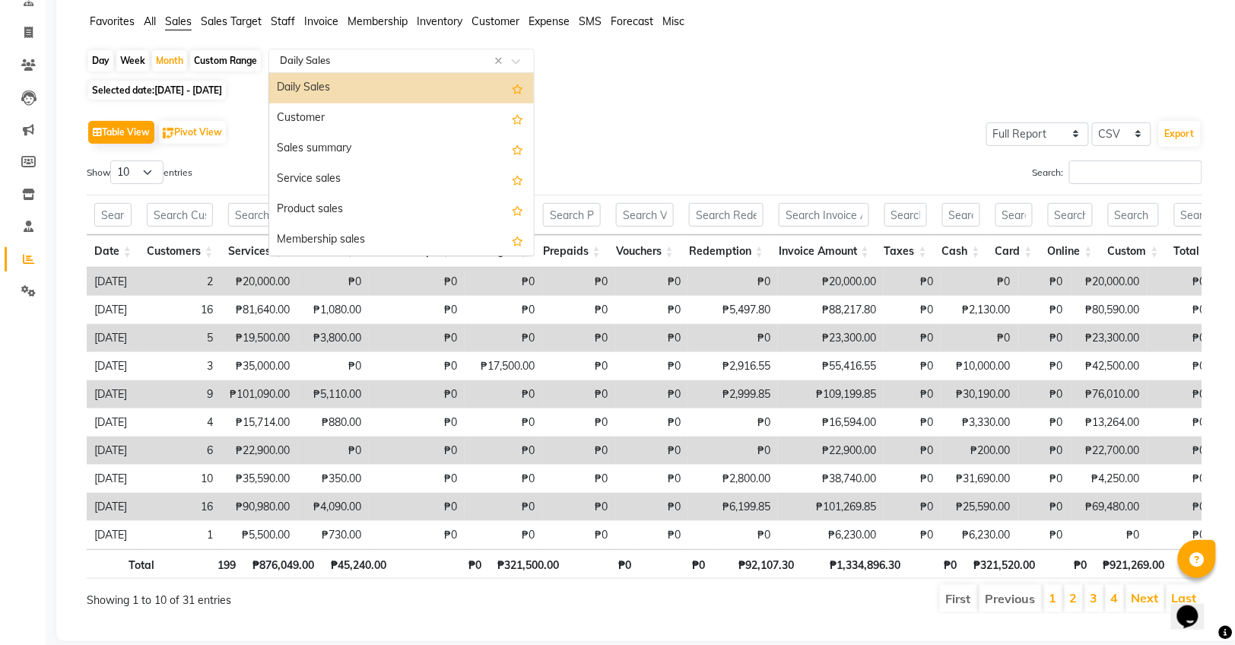
click at [317, 53] on input "text" at bounding box center [386, 60] width 219 height 15
click at [343, 138] on div "Sales summary" at bounding box center [401, 149] width 265 height 30
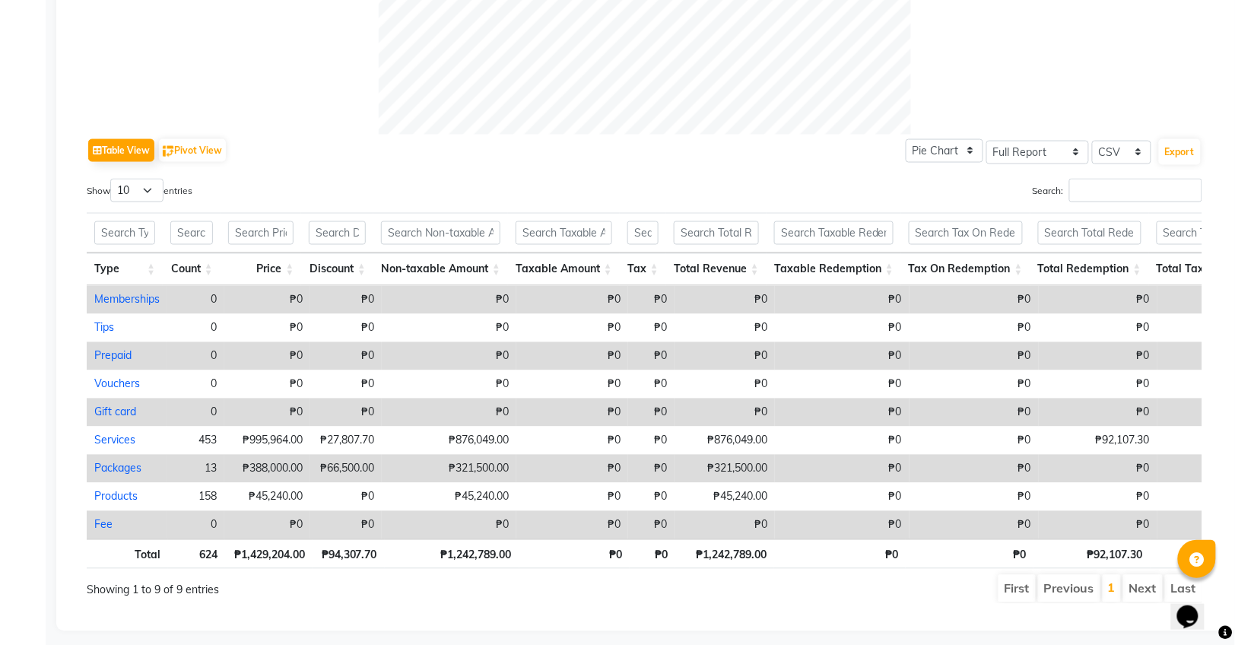
scroll to position [641, 0]
